Goal: Information Seeking & Learning: Learn about a topic

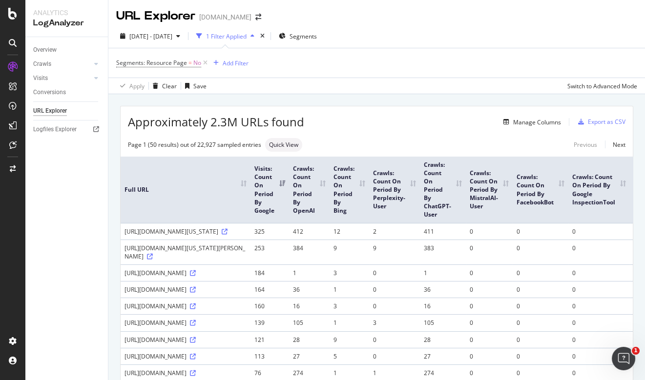
click at [191, 114] on span "Approximately 2.3M URLs found" at bounding box center [216, 122] width 176 height 17
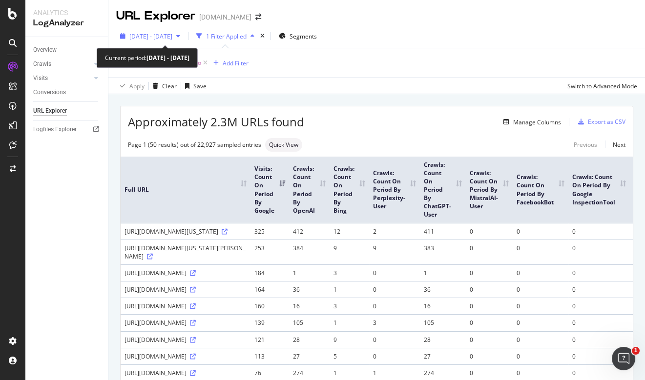
click at [172, 33] on span "[DATE] - [DATE]" at bounding box center [150, 36] width 43 height 8
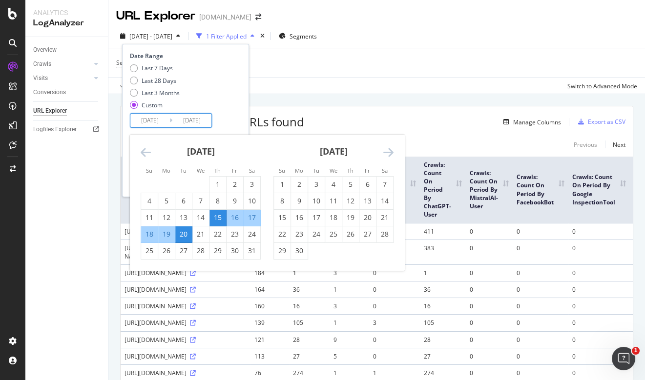
click at [145, 121] on input "[DATE]" at bounding box center [149, 121] width 39 height 14
click at [147, 152] on icon "Move backward to switch to the previous month." at bounding box center [146, 152] width 10 height 12
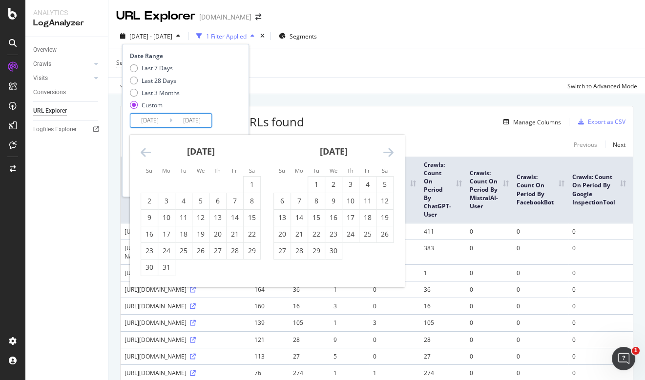
click at [147, 152] on icon "Move backward to switch to the previous month." at bounding box center [146, 152] width 10 height 12
click at [250, 182] on div "2" at bounding box center [251, 185] width 17 height 10
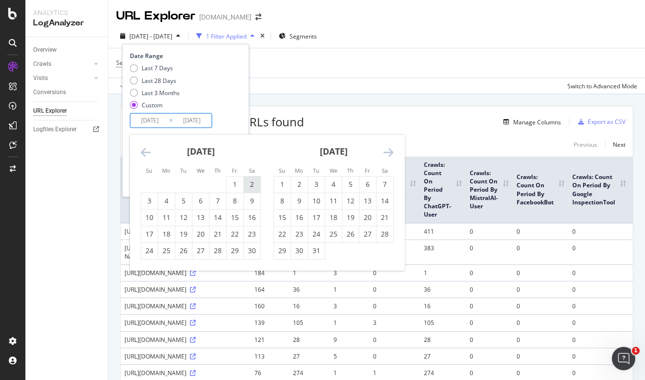
type input "[DATE]"
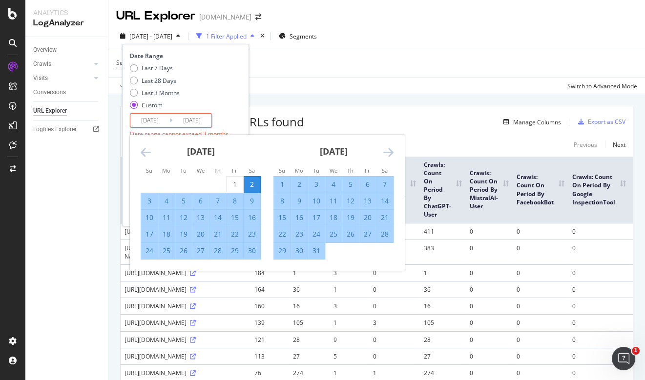
click at [255, 185] on div "2" at bounding box center [251, 185] width 17 height 10
type input "[DATE]"
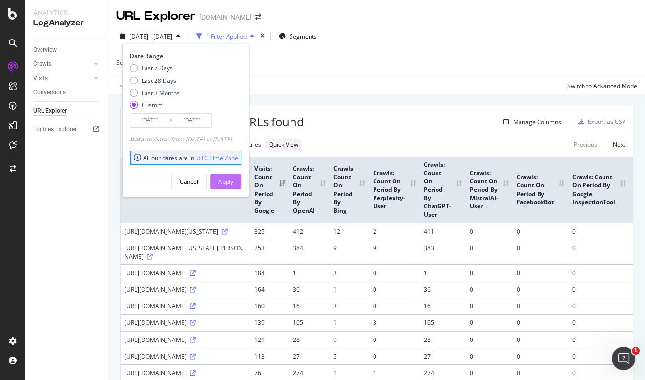
click at [233, 182] on div "Apply" at bounding box center [225, 182] width 15 height 8
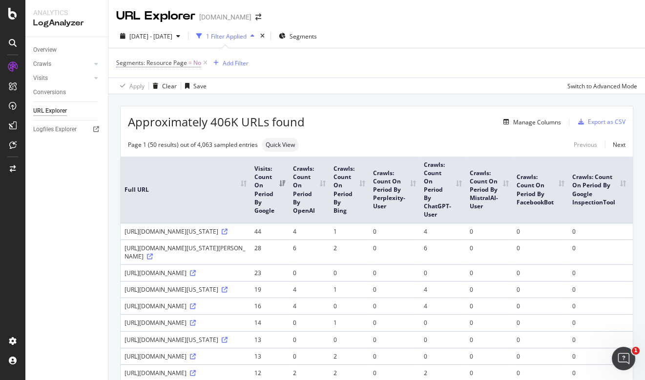
click at [172, 64] on span "Segments: Resource Page" at bounding box center [151, 63] width 71 height 8
click at [137, 84] on icon at bounding box center [136, 86] width 7 height 6
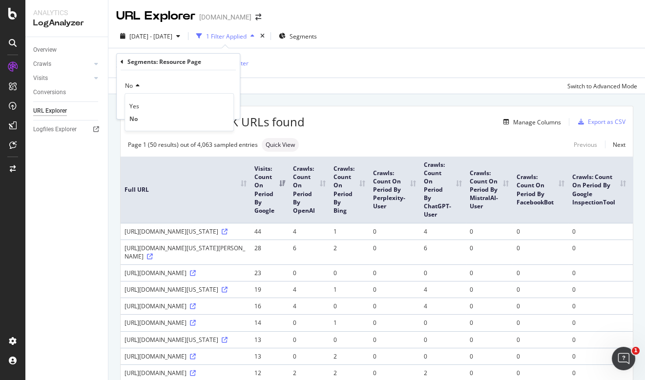
click at [136, 84] on icon at bounding box center [136, 86] width 7 height 6
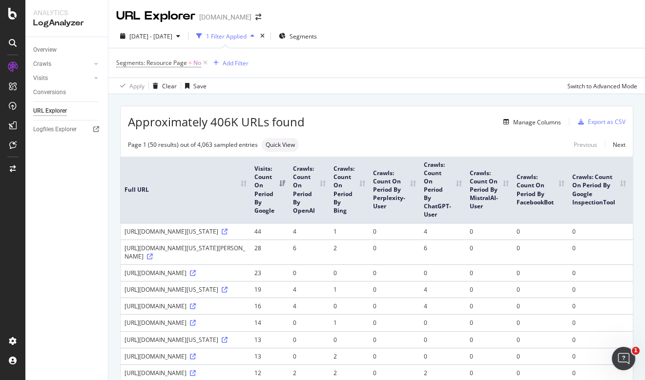
click at [224, 98] on input "checkbox" at bounding box center [225, 95] width 20 height 12
checkbox input "true"
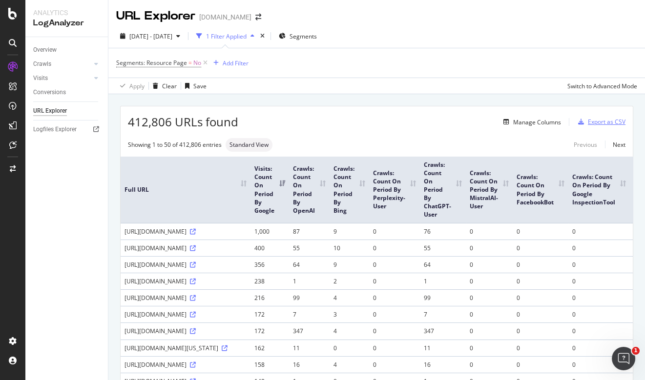
click at [600, 120] on div "Export as CSV" at bounding box center [606, 122] width 38 height 8
click at [175, 61] on span "Segments: Resource Page" at bounding box center [151, 63] width 71 height 8
click at [138, 83] on icon at bounding box center [136, 86] width 7 height 6
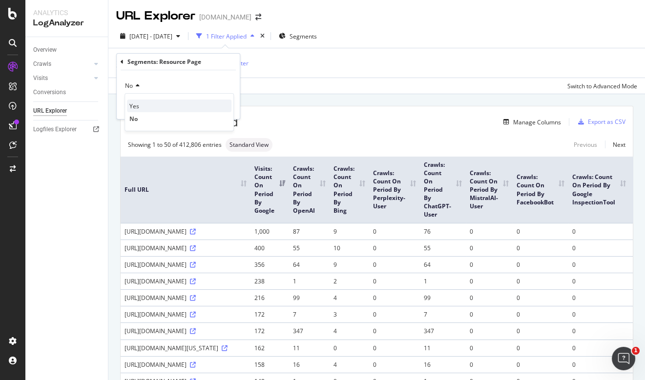
click at [137, 104] on span "Yes" at bounding box center [134, 106] width 10 height 8
click at [222, 105] on div "Apply" at bounding box center [224, 106] width 15 height 8
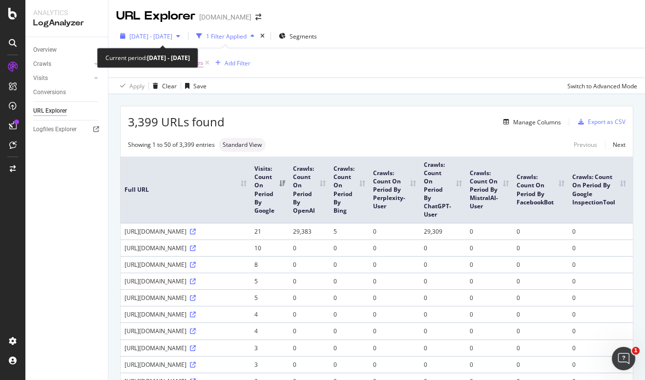
click at [172, 38] on span "[DATE] - [DATE]" at bounding box center [150, 36] width 43 height 8
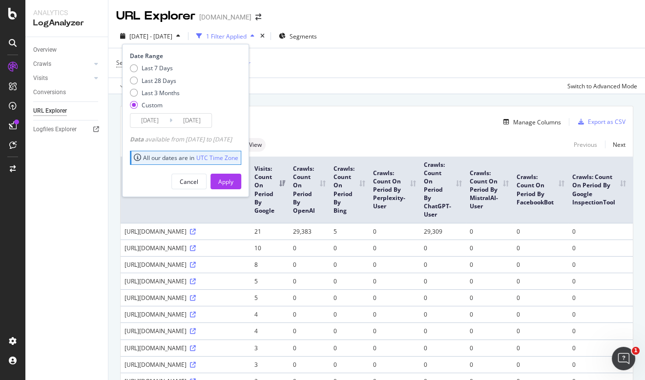
click at [152, 118] on input "[DATE]" at bounding box center [149, 121] width 39 height 14
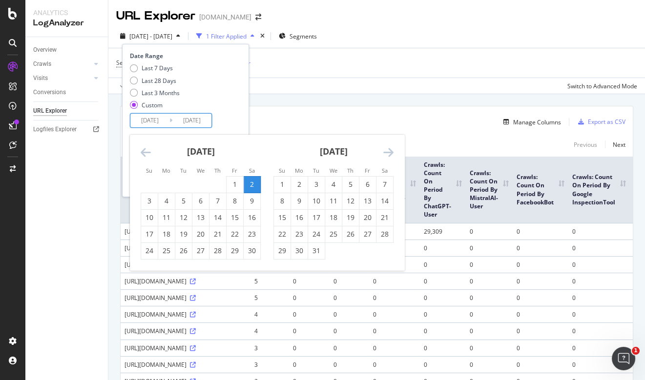
click at [149, 150] on icon "Move backward to switch to the previous month." at bounding box center [146, 152] width 10 height 12
click at [146, 186] on div "1" at bounding box center [149, 185] width 17 height 10
type input "[DATE]"
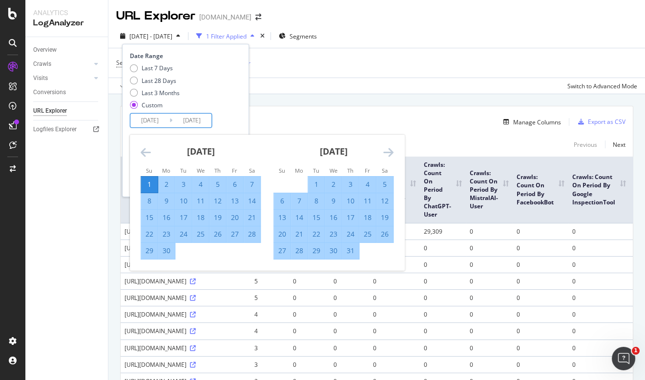
click at [164, 250] on div "30" at bounding box center [166, 251] width 17 height 10
type input "[DATE]"
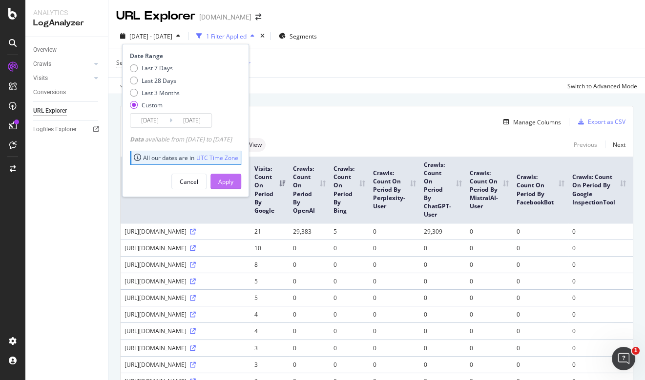
click at [233, 186] on div "Apply" at bounding box center [225, 181] width 15 height 15
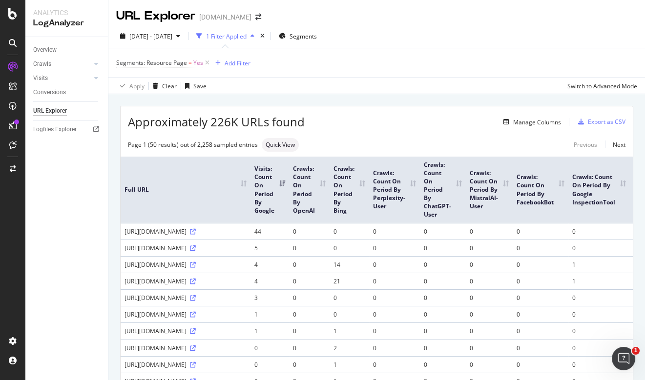
click at [266, 209] on th "Visits: Count On Period By Google" at bounding box center [269, 190] width 39 height 66
click at [302, 192] on th "Crawls: Count On Period By OpenAI" at bounding box center [309, 190] width 40 height 66
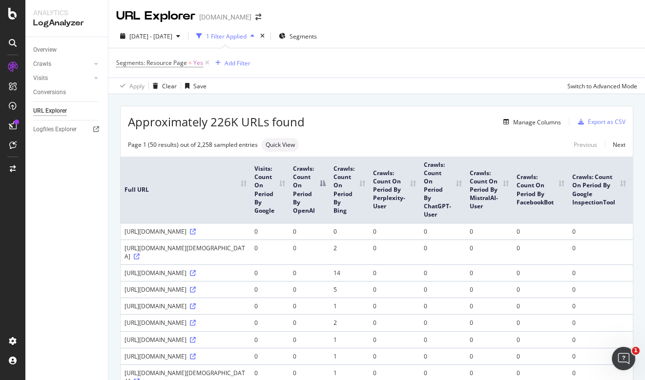
click at [302, 192] on th "Crawls: Count On Period By OpenAI" at bounding box center [309, 190] width 40 height 66
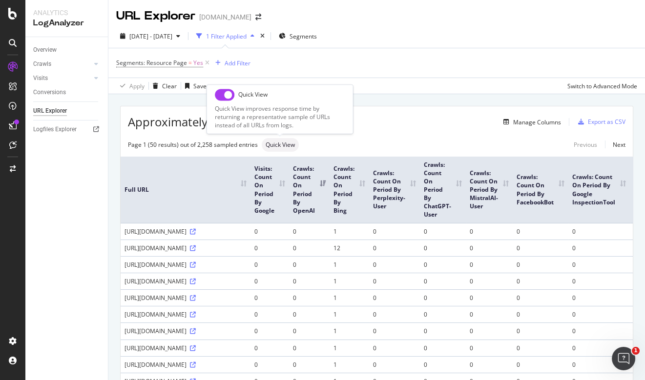
click at [227, 96] on input "checkbox" at bounding box center [225, 95] width 20 height 12
checkbox input "true"
